Goal: Information Seeking & Learning: Check status

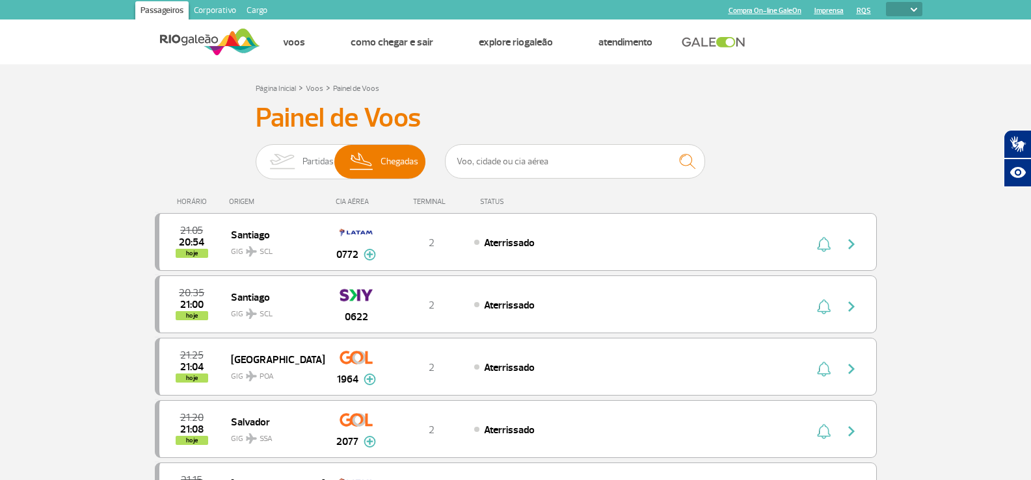
select select
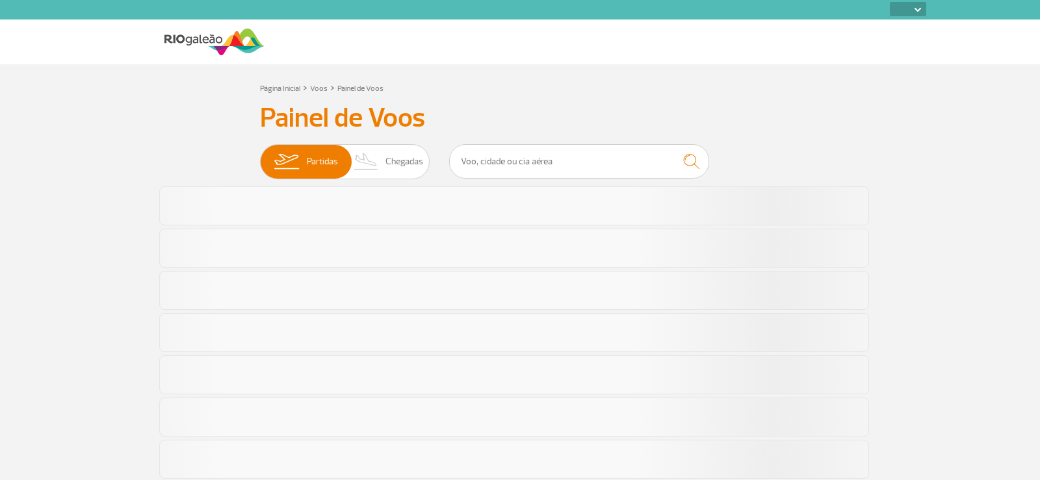
select select
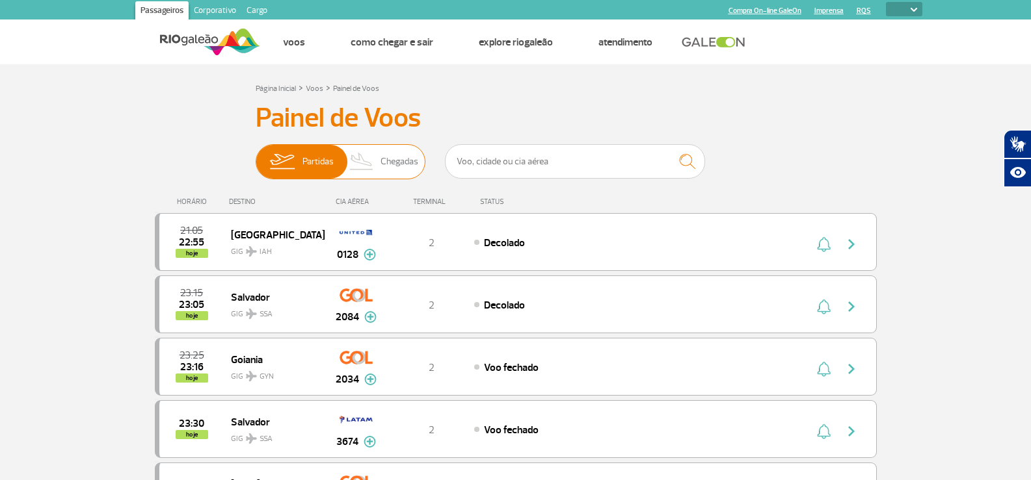
click at [396, 166] on span "Chegadas" at bounding box center [399, 162] width 38 height 34
click at [256, 155] on input "Partidas Chegadas" at bounding box center [256, 155] width 0 height 0
